Goal: Navigation & Orientation: Find specific page/section

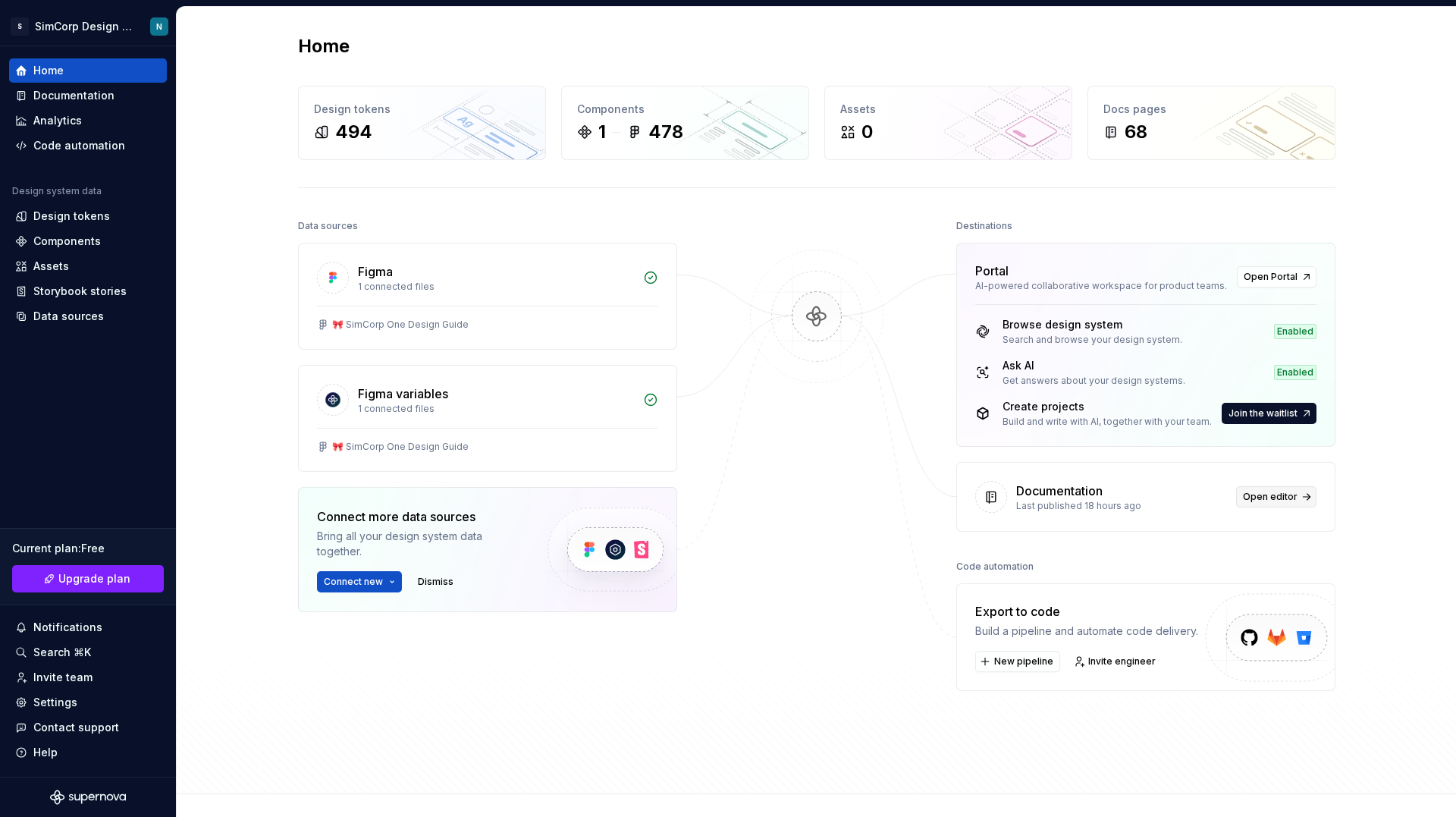
click at [1281, 501] on span "Open editor" at bounding box center [1271, 497] width 55 height 12
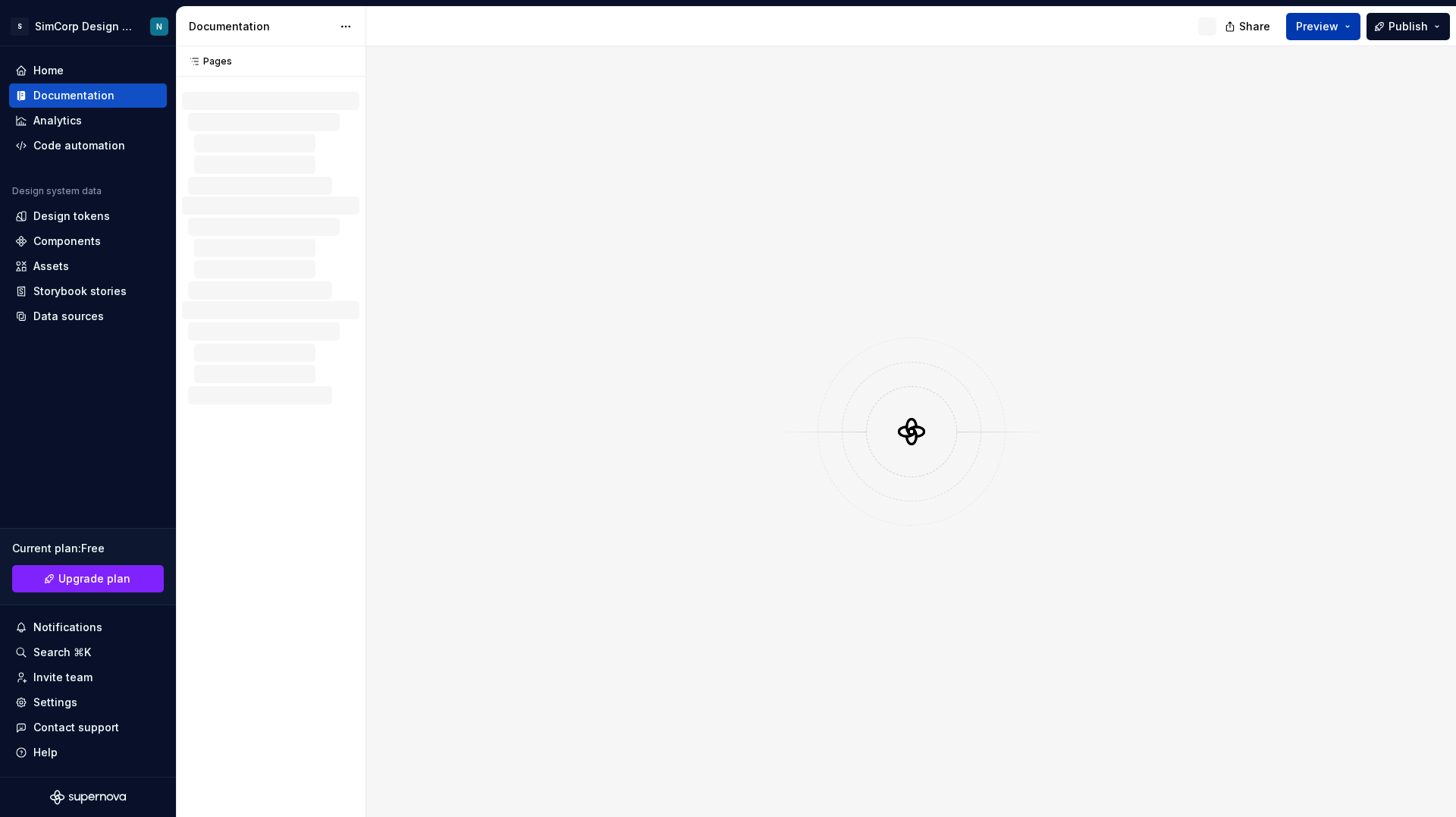
click at [1327, 33] on span "Preview" at bounding box center [1317, 26] width 42 height 15
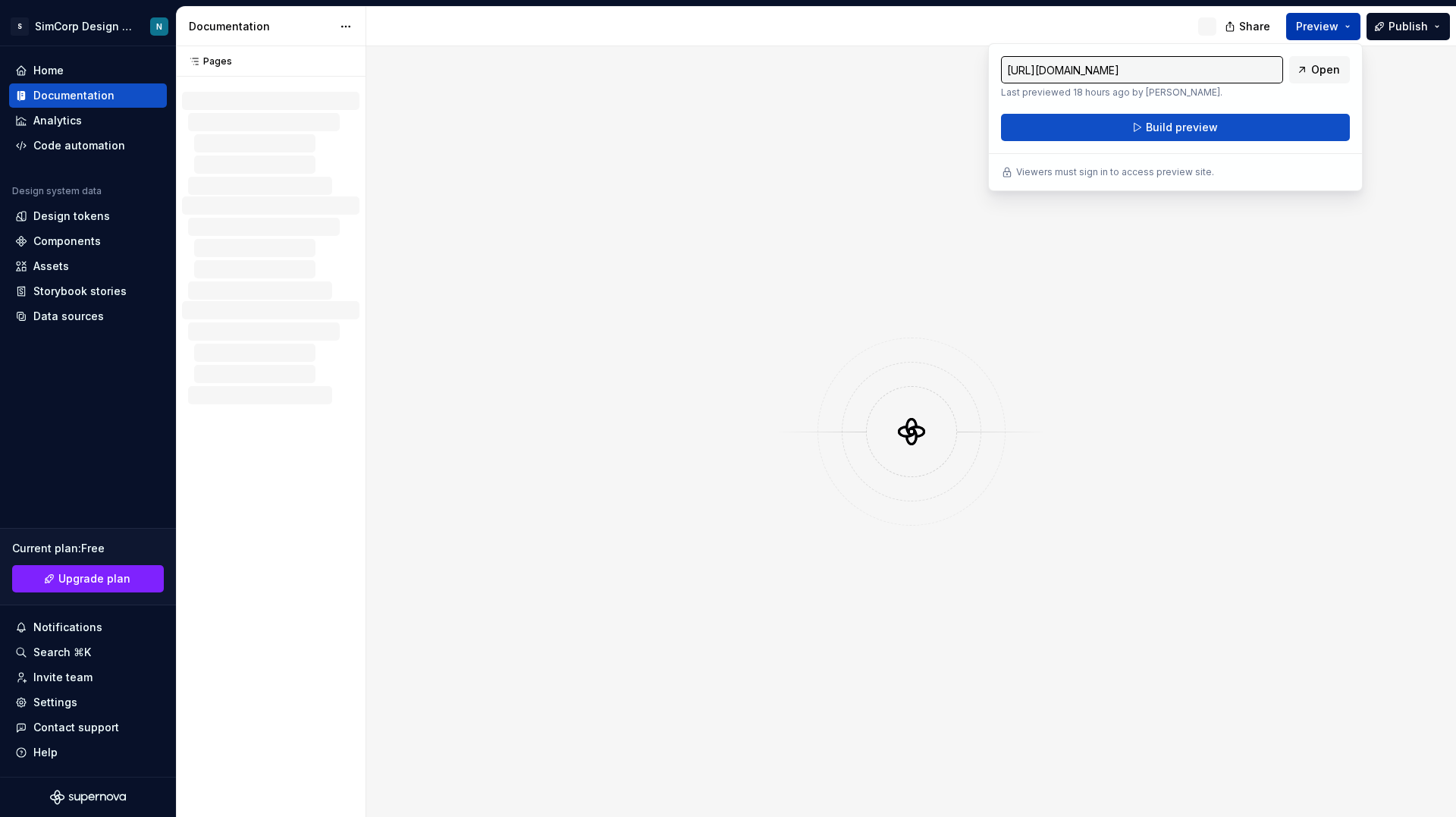
click at [1327, 33] on span "Preview" at bounding box center [1317, 26] width 42 height 15
